Goal: Task Accomplishment & Management: Manage account settings

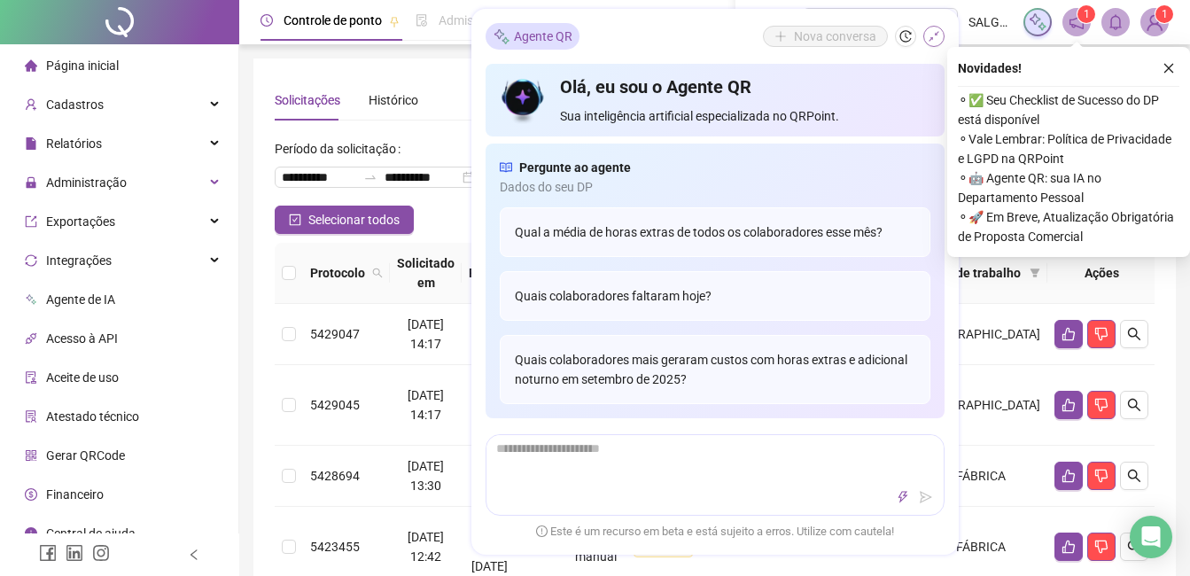
click at [933, 30] on icon "shrink" at bounding box center [933, 36] width 12 height 12
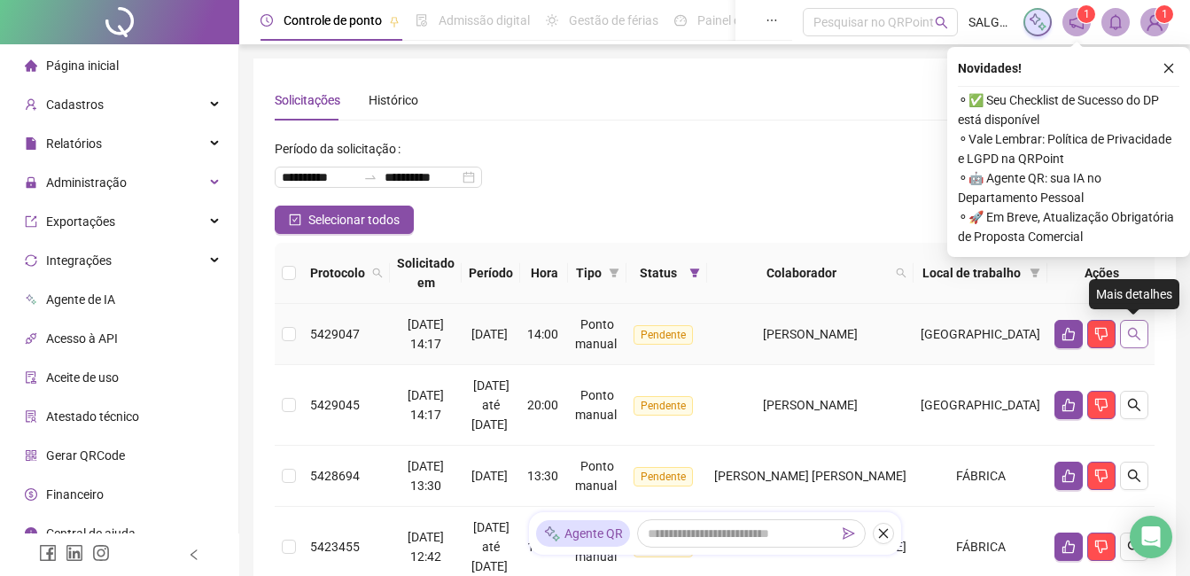
click at [1129, 337] on icon "search" at bounding box center [1134, 334] width 14 height 14
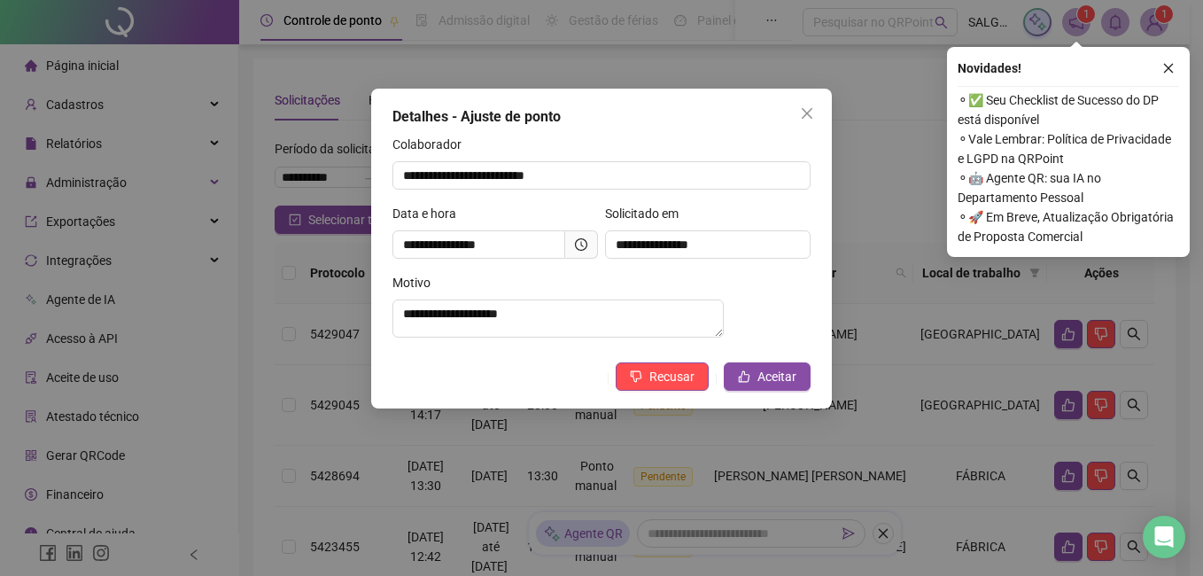
click at [585, 250] on icon "clock-circle" at bounding box center [581, 244] width 12 height 12
click at [689, 391] on button "Recusar" at bounding box center [662, 376] width 93 height 28
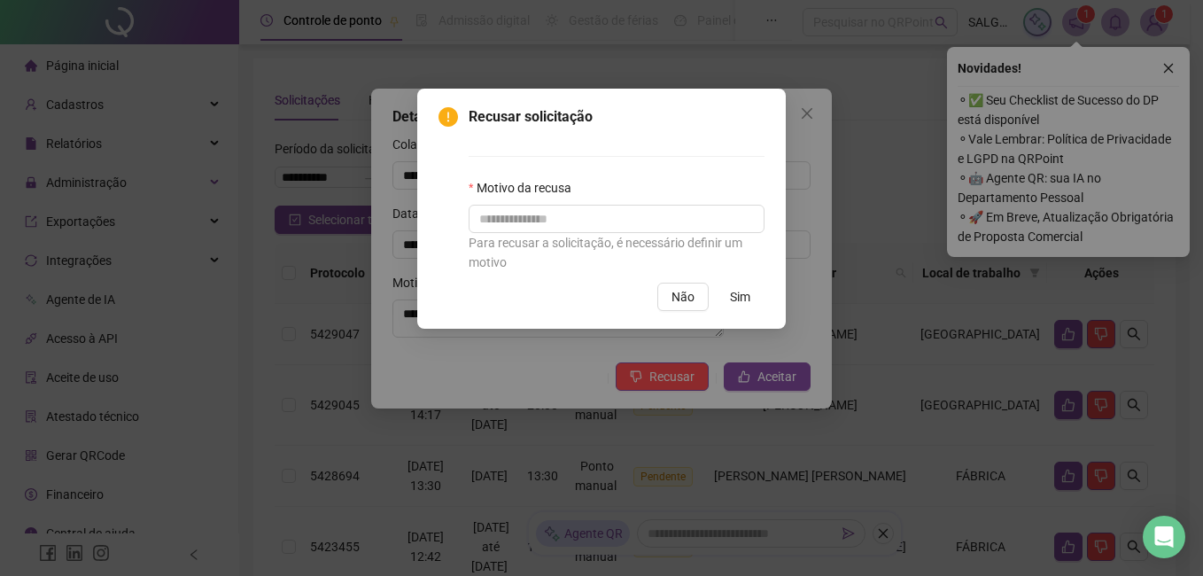
click at [546, 189] on label "Motivo da recusa" at bounding box center [526, 187] width 114 height 19
click at [559, 219] on input "text" at bounding box center [617, 219] width 296 height 28
type input "*********"
click at [751, 305] on button "Sim" at bounding box center [740, 297] width 49 height 28
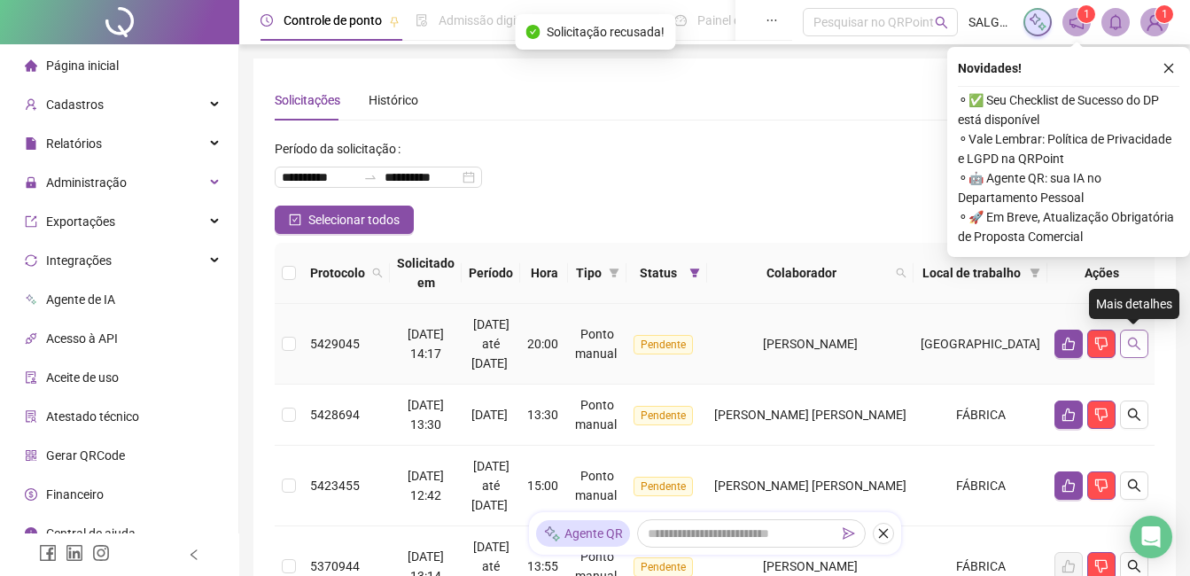
click at [1143, 345] on button "button" at bounding box center [1134, 343] width 28 height 28
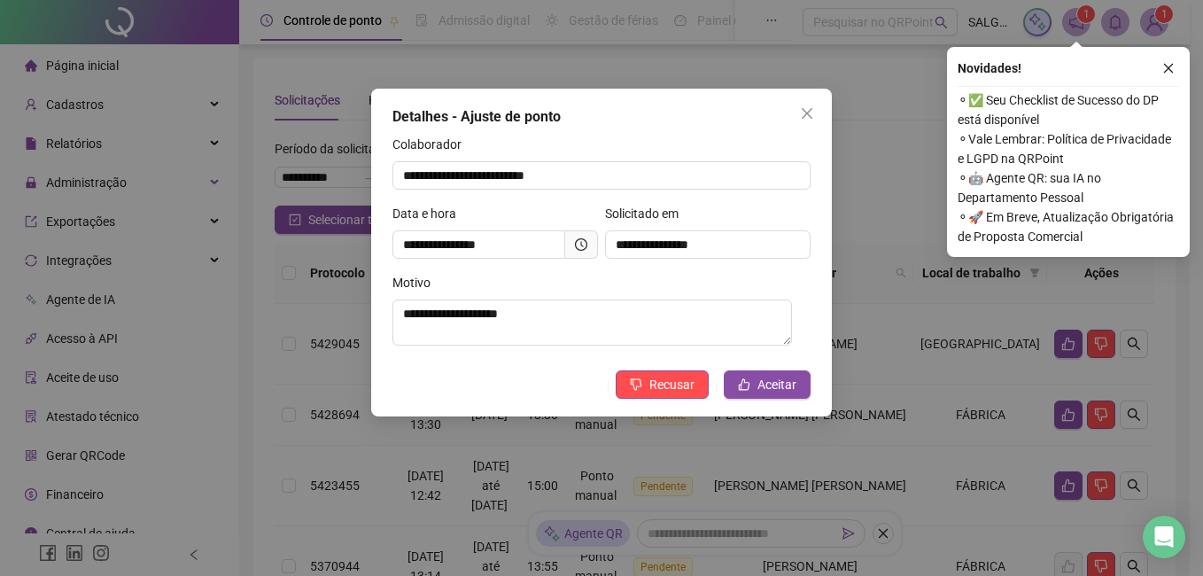
click at [593, 240] on span at bounding box center [581, 244] width 33 height 28
click at [592, 240] on span at bounding box center [581, 244] width 33 height 28
click at [591, 240] on span at bounding box center [581, 244] width 33 height 28
click at [584, 241] on icon "clock-circle" at bounding box center [581, 244] width 12 height 12
click at [667, 398] on button "Recusar" at bounding box center [662, 384] width 93 height 28
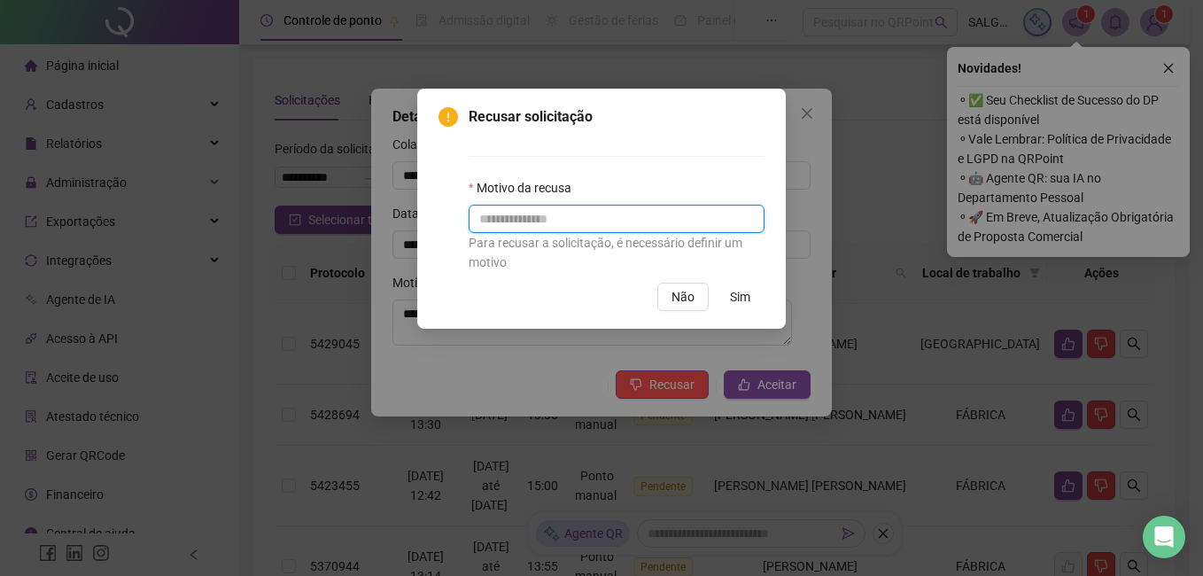
click at [649, 229] on input "text" at bounding box center [617, 219] width 296 height 28
type input "*********"
click at [718, 291] on button "Sim" at bounding box center [740, 297] width 49 height 28
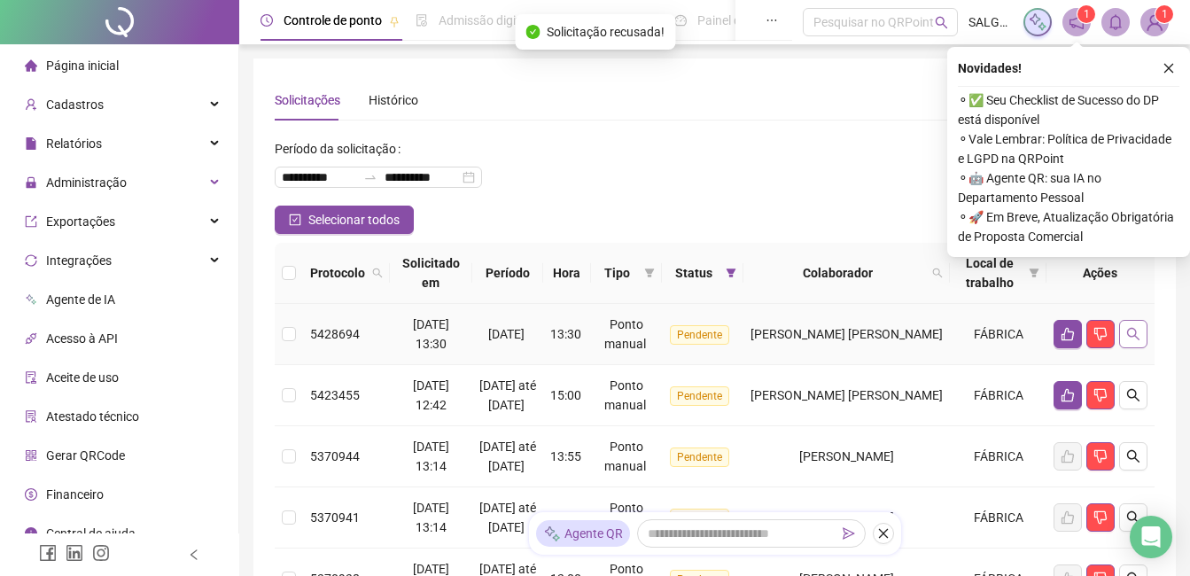
click at [1136, 324] on button "button" at bounding box center [1133, 334] width 28 height 28
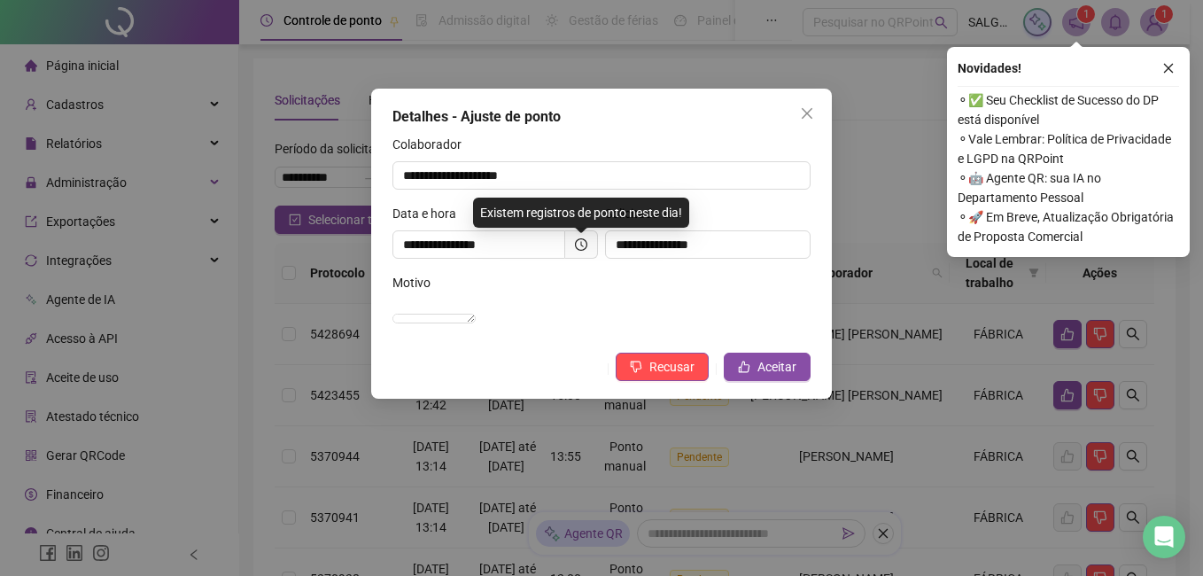
click at [587, 244] on span at bounding box center [581, 244] width 33 height 28
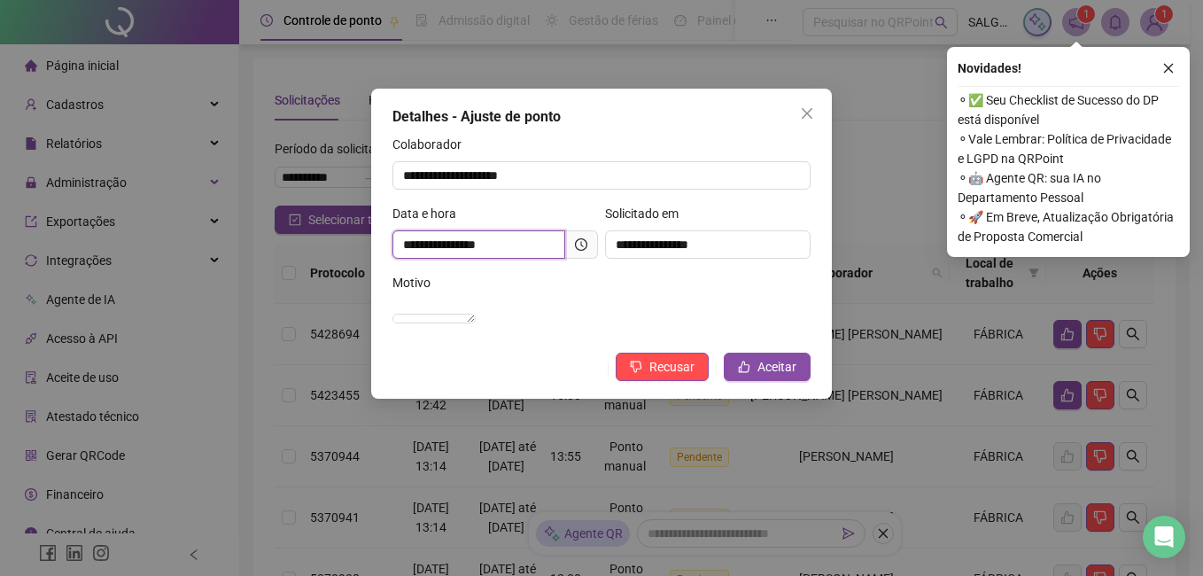
click at [562, 244] on input "**********" at bounding box center [478, 244] width 173 height 28
click at [574, 246] on span at bounding box center [581, 244] width 33 height 28
click at [577, 246] on icon "clock-circle" at bounding box center [581, 244] width 12 height 12
click at [778, 370] on div "**********" at bounding box center [601, 244] width 461 height 310
click at [778, 372] on button "Aceitar" at bounding box center [767, 367] width 87 height 28
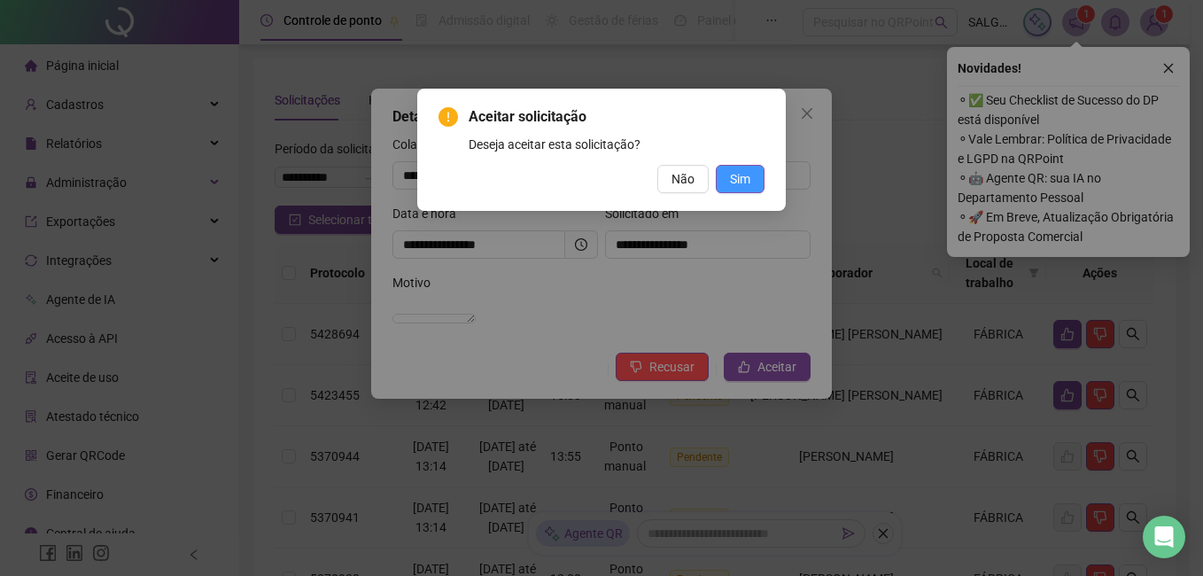
click at [747, 171] on button "Sim" at bounding box center [740, 179] width 49 height 28
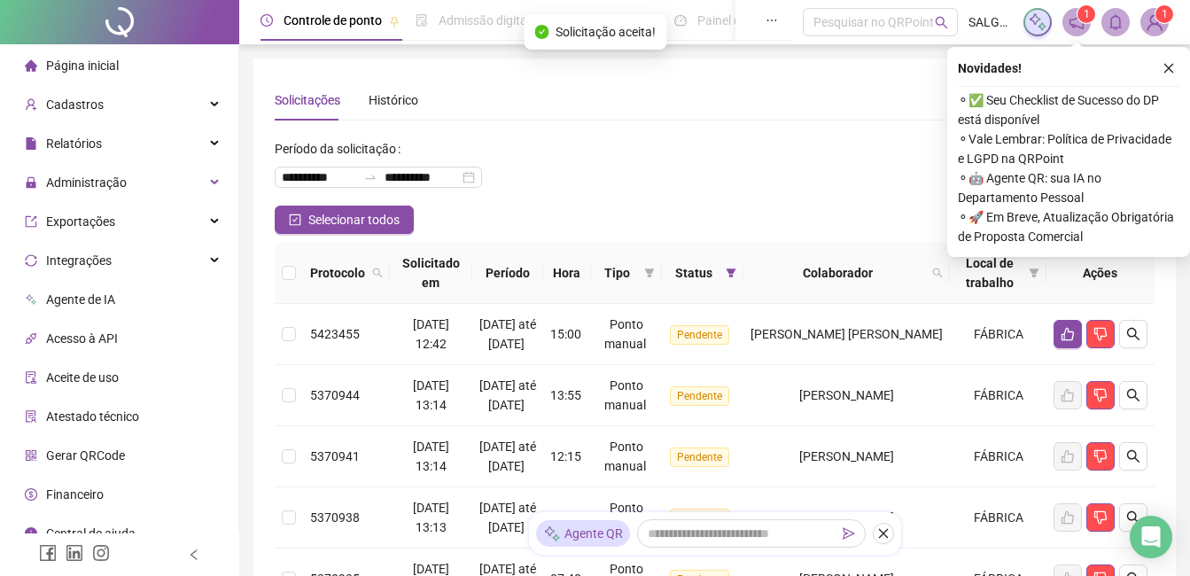
click at [107, 17] on div at bounding box center [119, 22] width 239 height 44
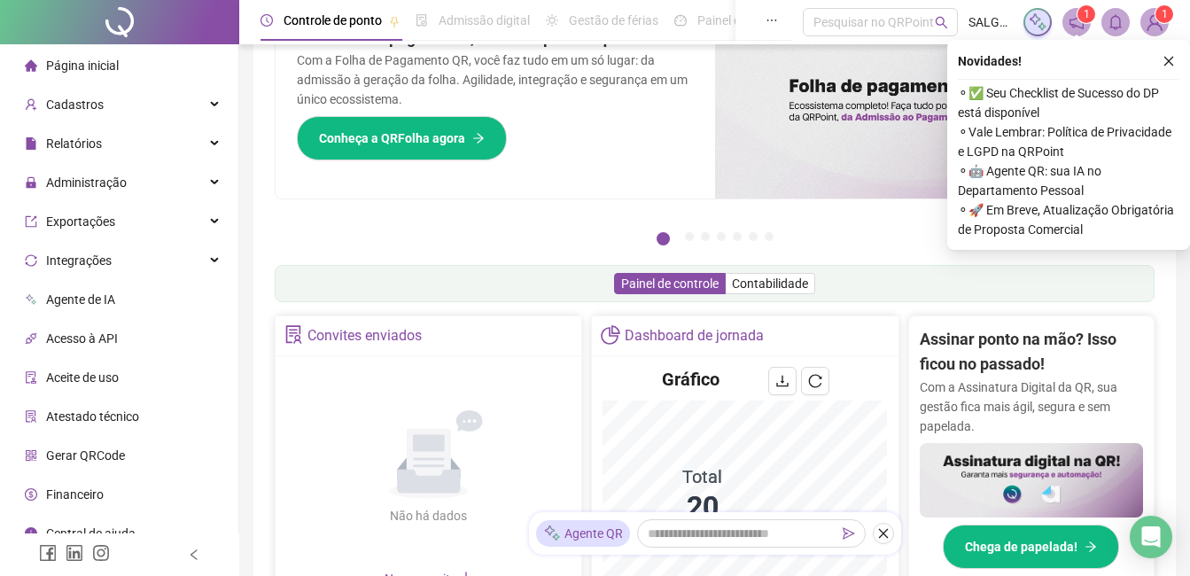
scroll to position [69, 0]
